Goal: Obtain resource: Download file/media

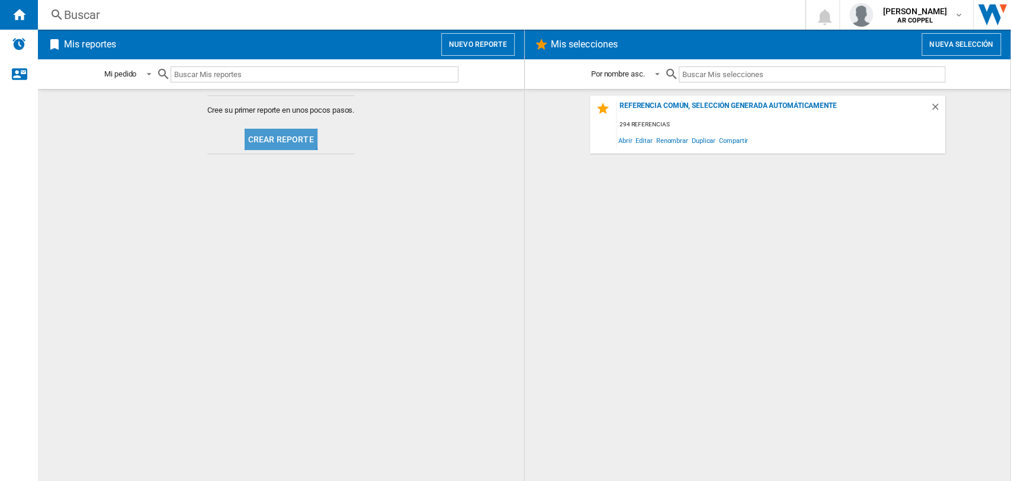
click at [280, 136] on button "Crear reporte" at bounding box center [281, 139] width 73 height 21
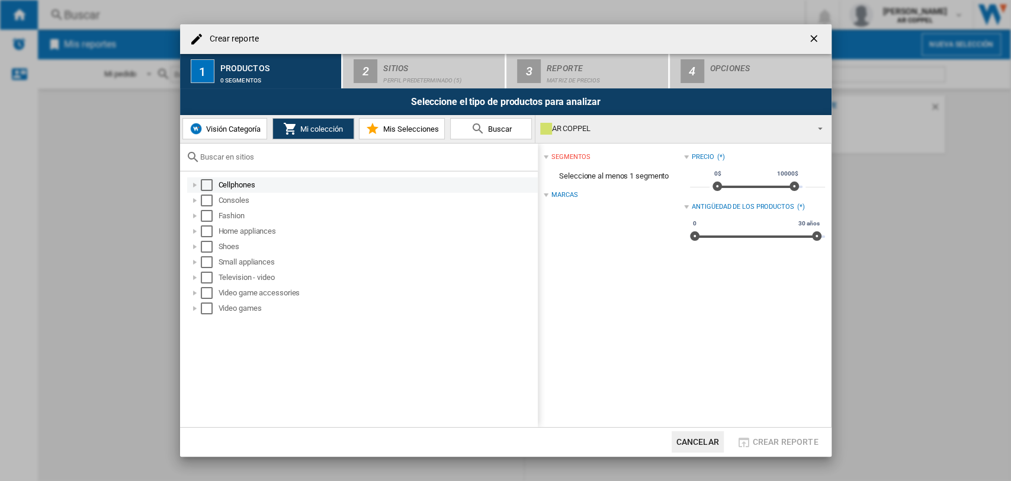
click at [208, 181] on div "Select" at bounding box center [207, 185] width 12 height 12
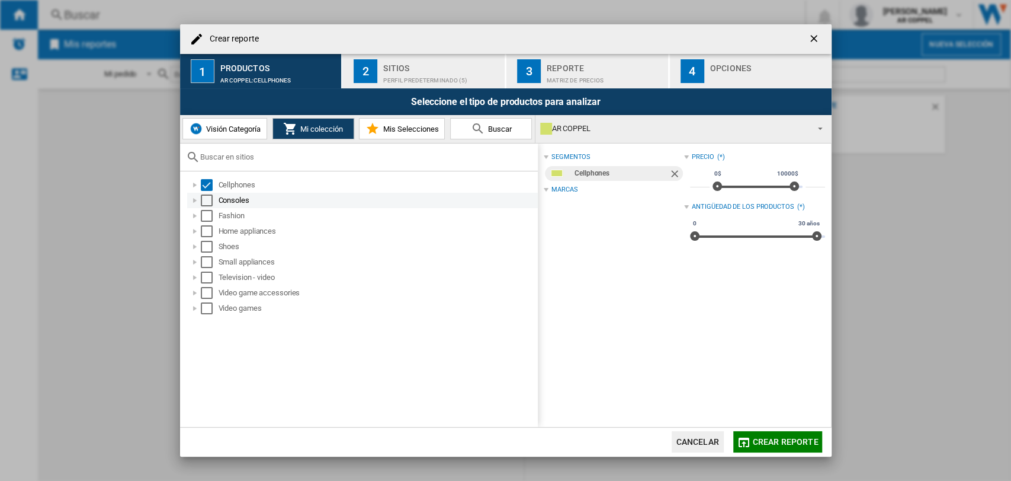
click at [208, 203] on div "Select" at bounding box center [207, 200] width 12 height 12
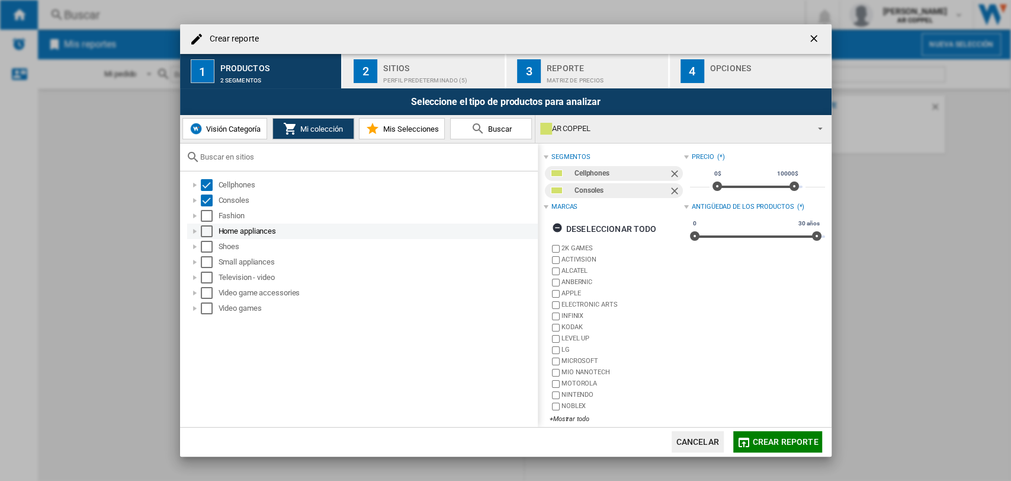
click at [208, 226] on div "Select" at bounding box center [207, 231] width 12 height 12
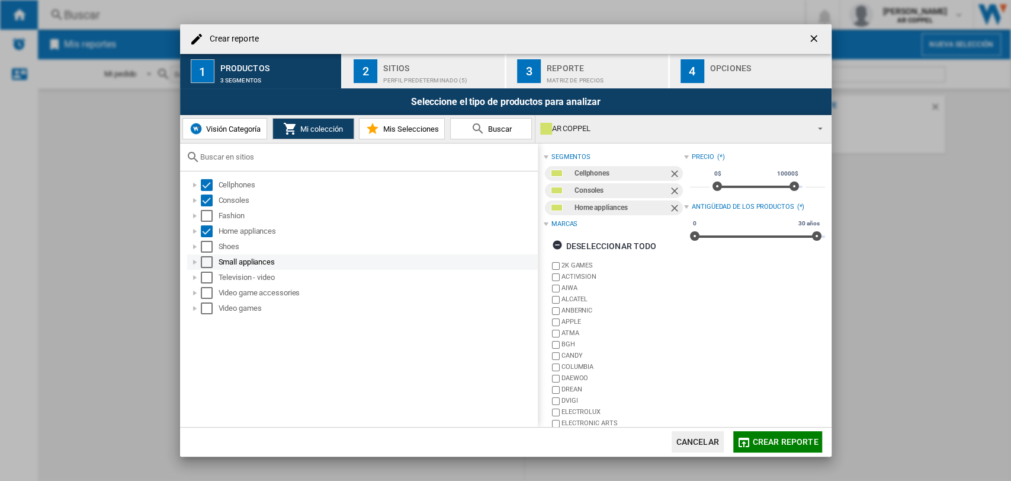
click at [206, 261] on div "Select" at bounding box center [207, 262] width 12 height 12
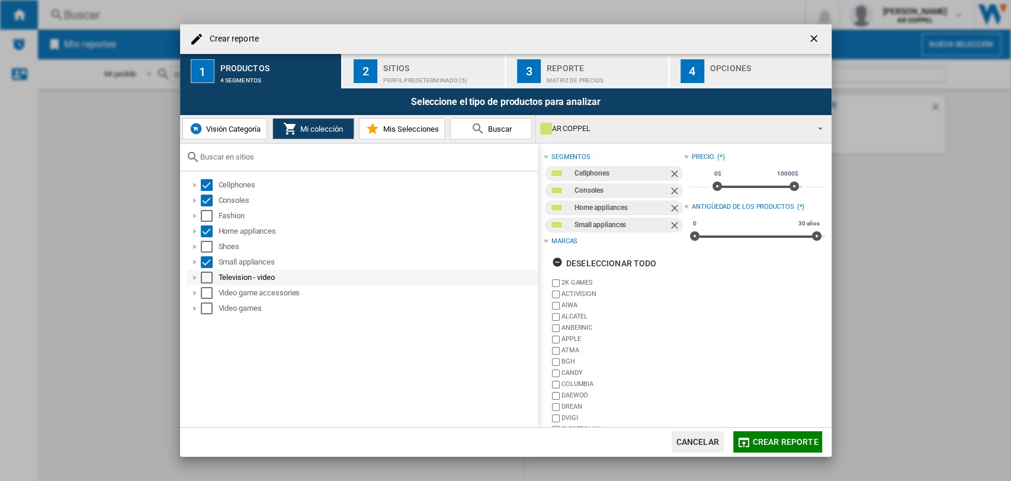
click at [202, 279] on div "Select" at bounding box center [207, 277] width 12 height 12
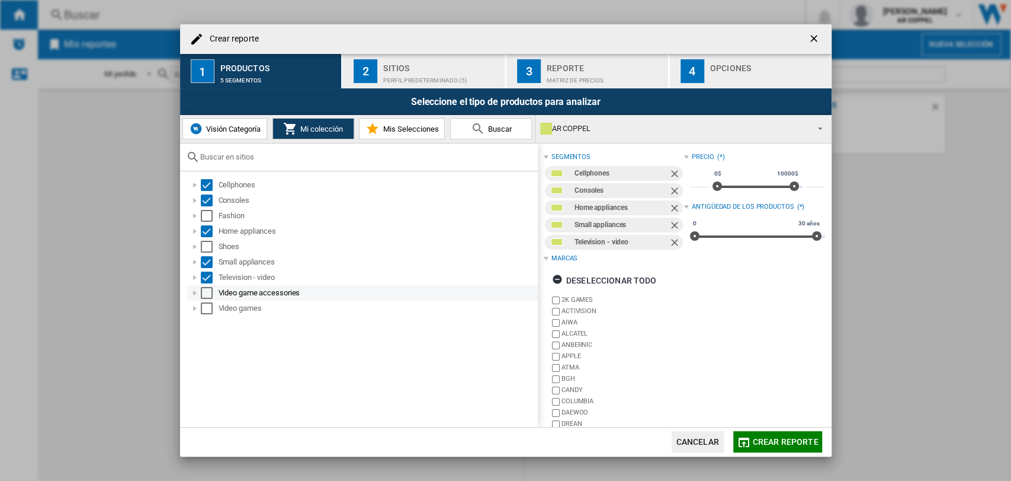
click at [202, 293] on div "Select" at bounding box center [207, 293] width 12 height 12
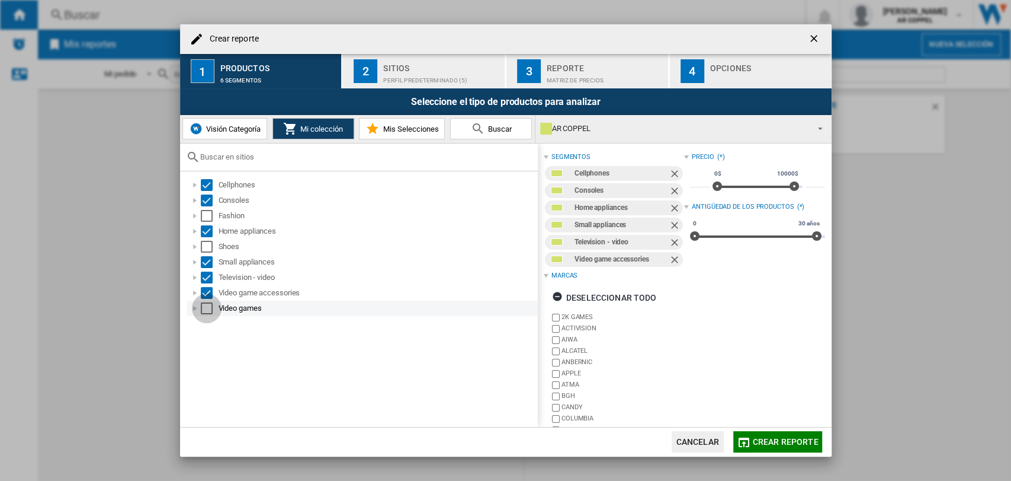
click at [202, 310] on div "Select" at bounding box center [207, 308] width 12 height 12
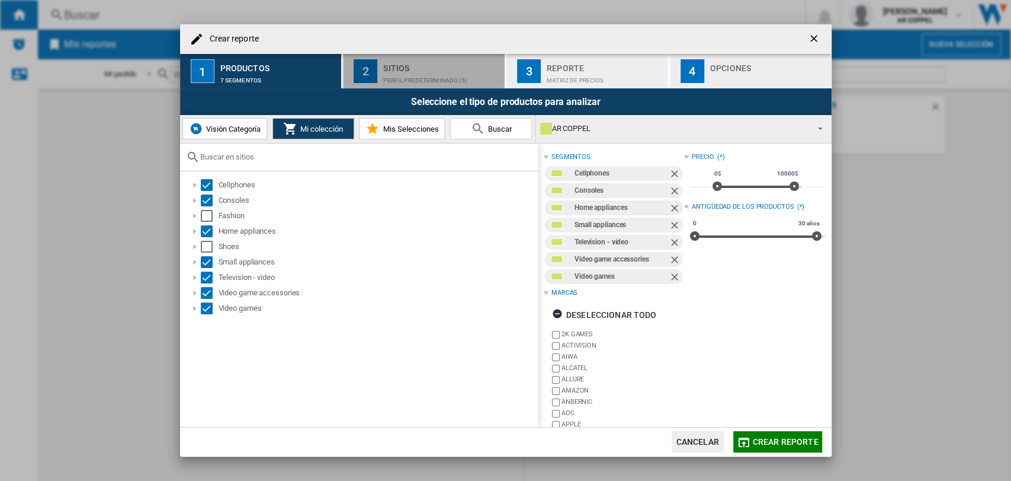
click at [405, 72] on div "Perfil predeterminado (5)" at bounding box center [441, 77] width 117 height 12
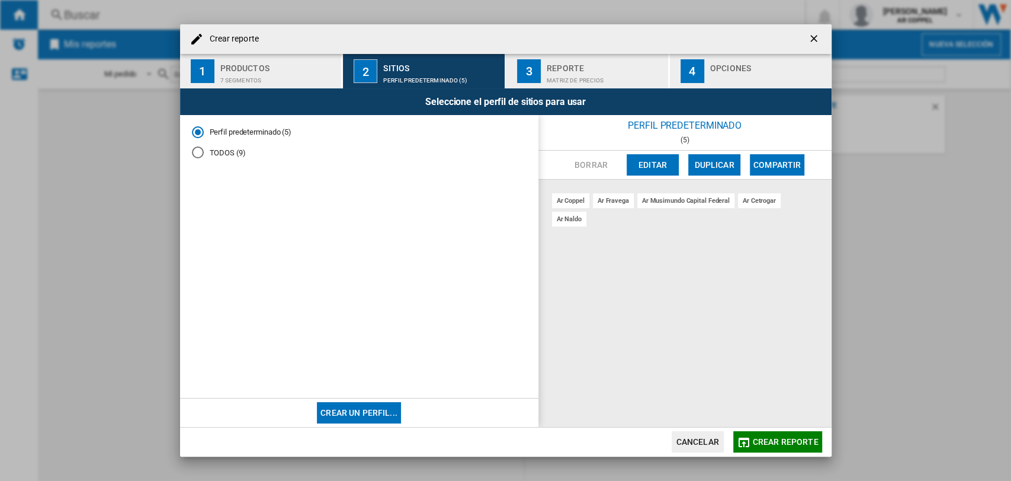
click at [569, 72] on div "Matriz de precios" at bounding box center [605, 77] width 117 height 12
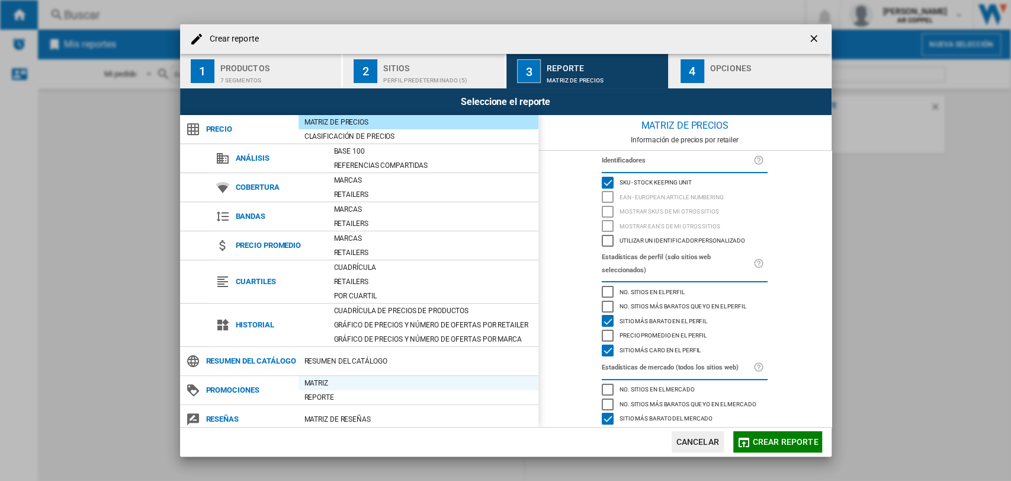
click at [308, 389] on div "Matriz" at bounding box center [419, 383] width 240 height 12
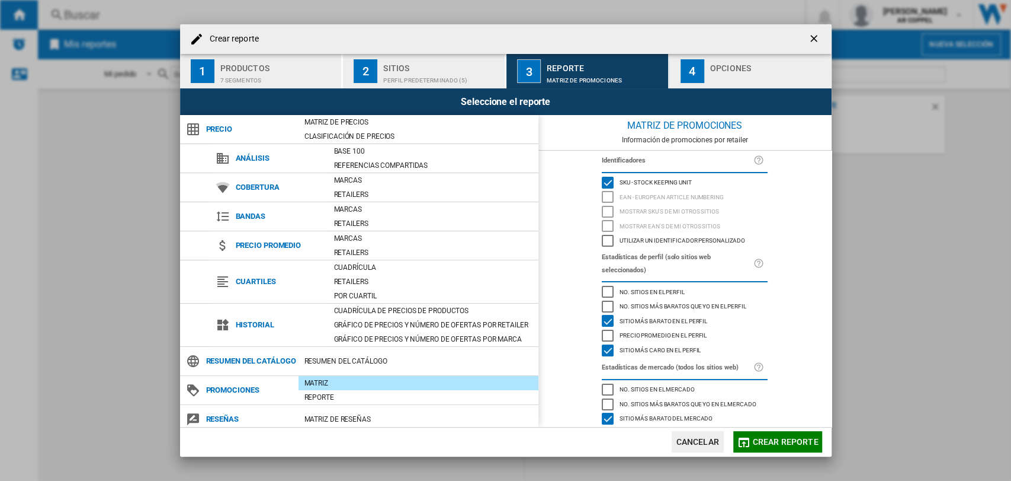
click at [739, 79] on div "button" at bounding box center [768, 77] width 117 height 12
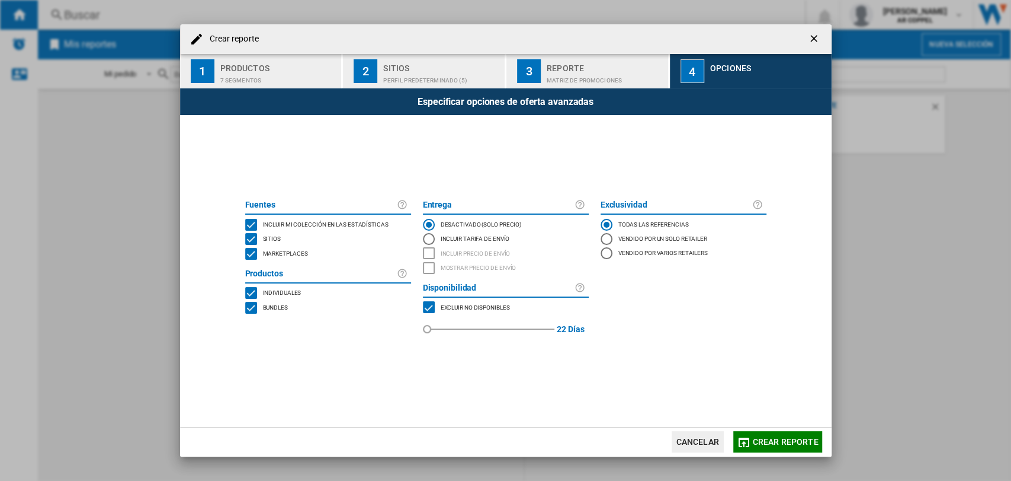
click at [250, 256] on div "MARKETPLACES" at bounding box center [251, 254] width 12 height 12
click at [785, 437] on span "Crear reporte" at bounding box center [786, 441] width 66 height 9
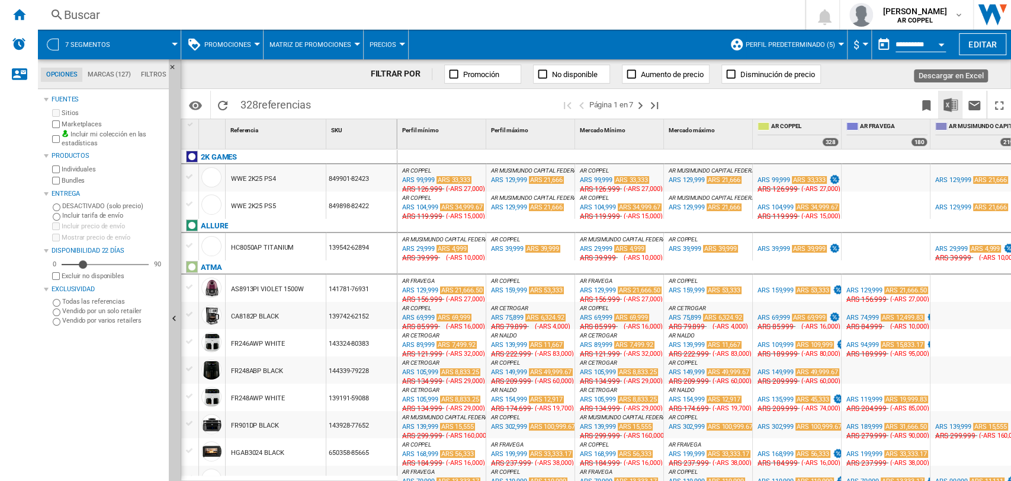
click at [955, 107] on img "Descargar en Excel" at bounding box center [951, 105] width 14 height 14
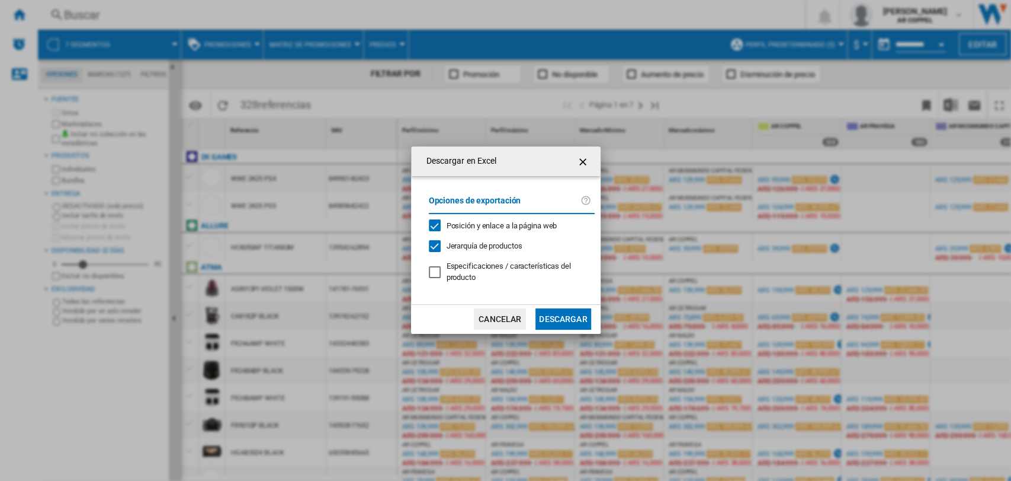
click at [577, 320] on button "Descargar" at bounding box center [563, 318] width 55 height 21
